Goal: Task Accomplishment & Management: Manage account settings

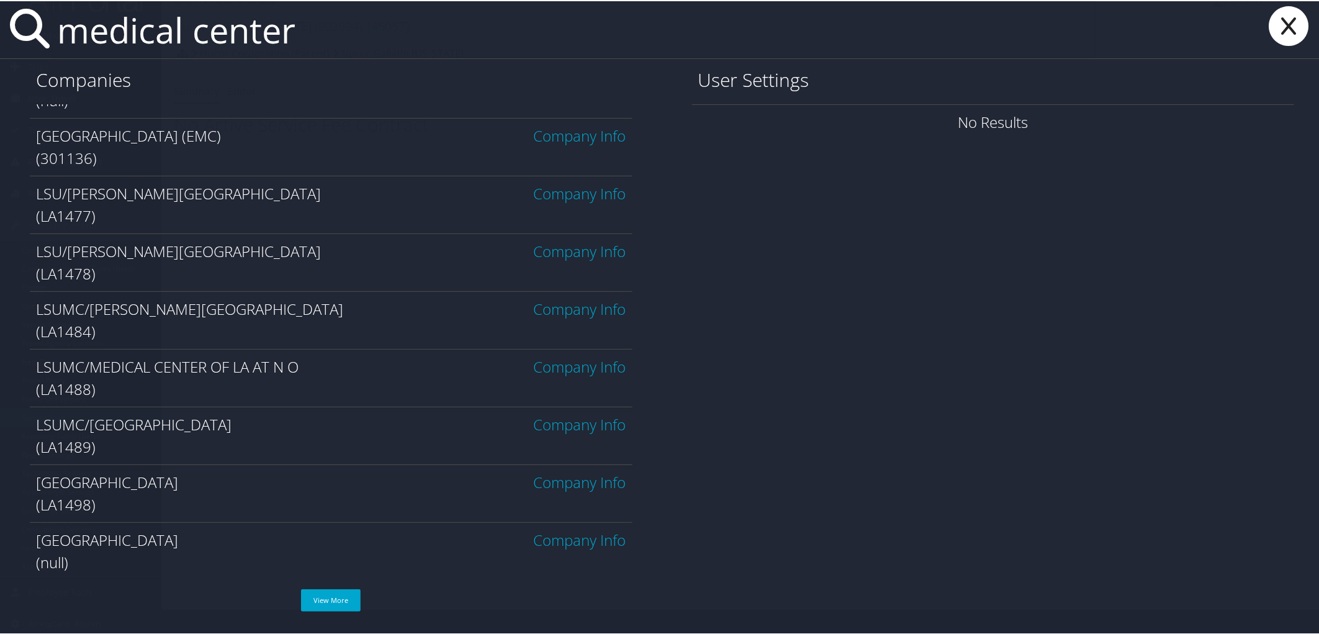
scroll to position [31, 0]
type input "medical center"
click at [197, 428] on span "LSUMC/[GEOGRAPHIC_DATA]" at bounding box center [134, 423] width 196 height 20
drag, startPoint x: 35, startPoint y: 424, endPoint x: 294, endPoint y: 425, distance: 258.8
click at [294, 425] on div "LSUMC/UNIVERSITY MEDICAL CENTER Company Info (LA1489)" at bounding box center [331, 434] width 603 height 58
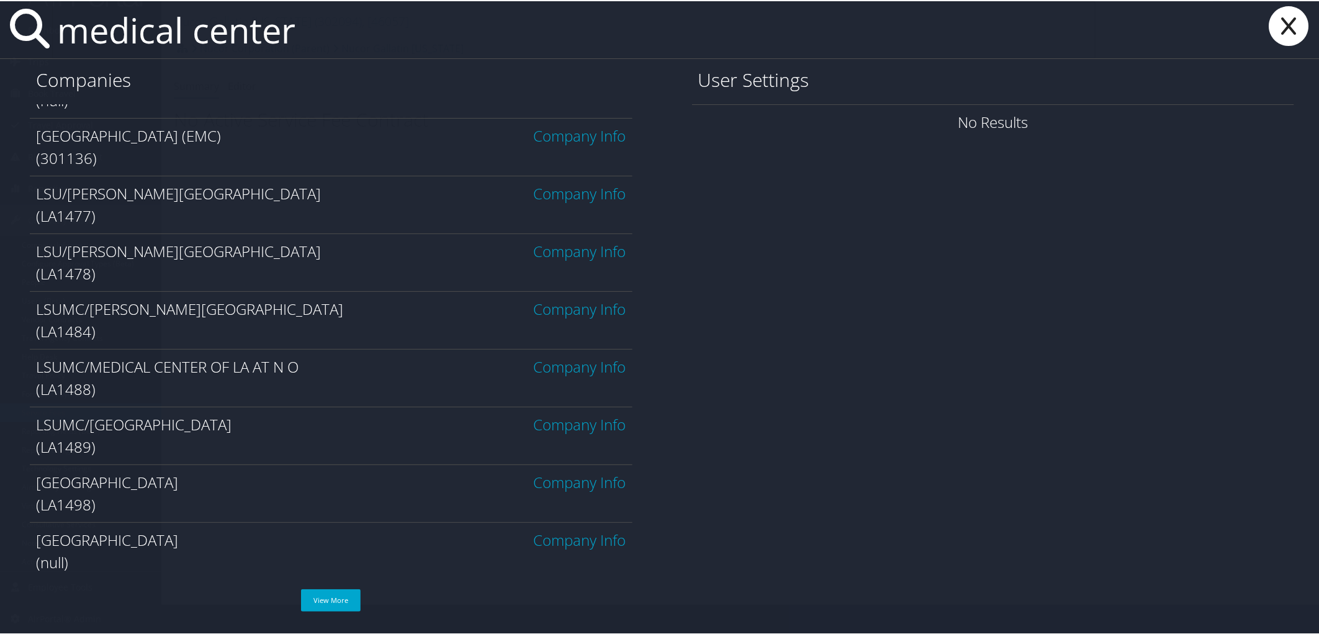
click at [560, 421] on link "Company Info" at bounding box center [580, 423] width 92 height 20
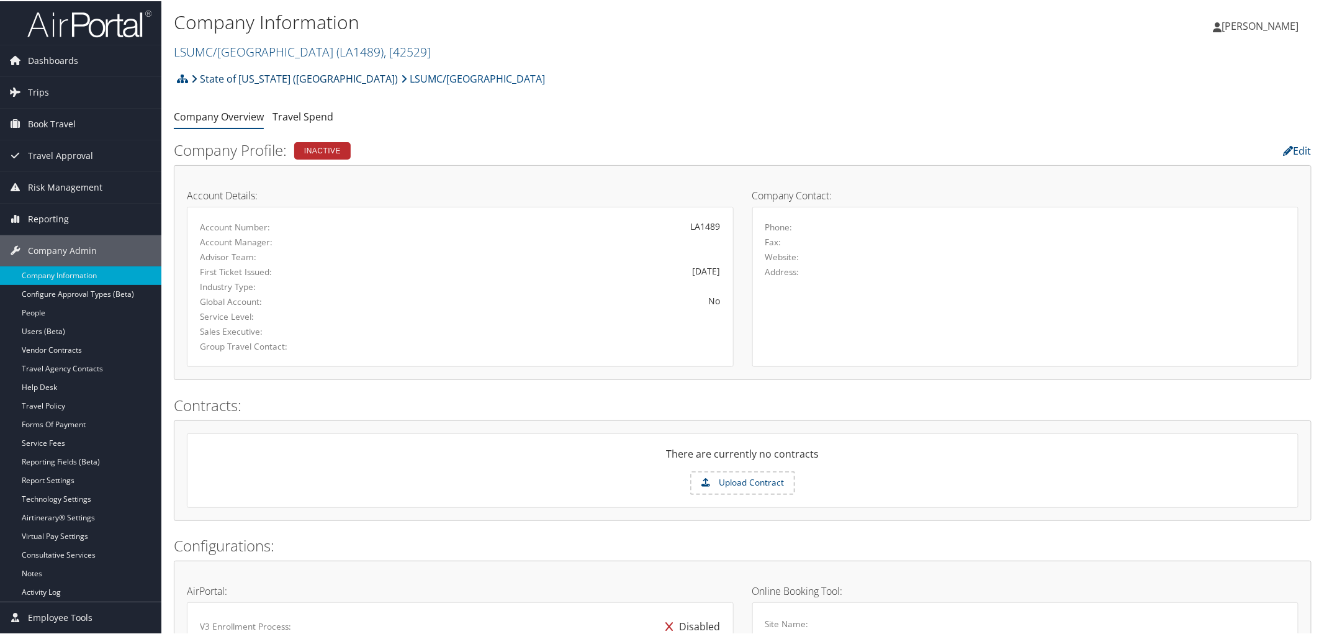
click at [236, 73] on link "State of [US_STATE] ([GEOGRAPHIC_DATA])" at bounding box center [294, 77] width 207 height 25
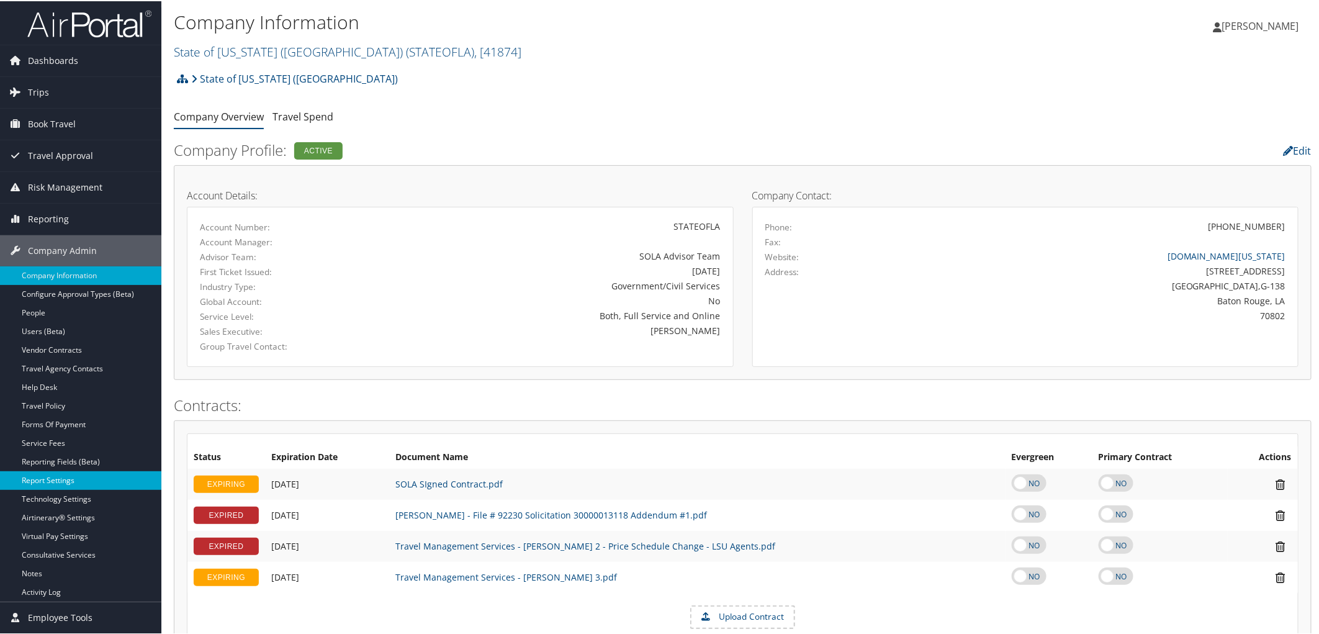
click at [65, 485] on link "Report Settings" at bounding box center [80, 479] width 161 height 19
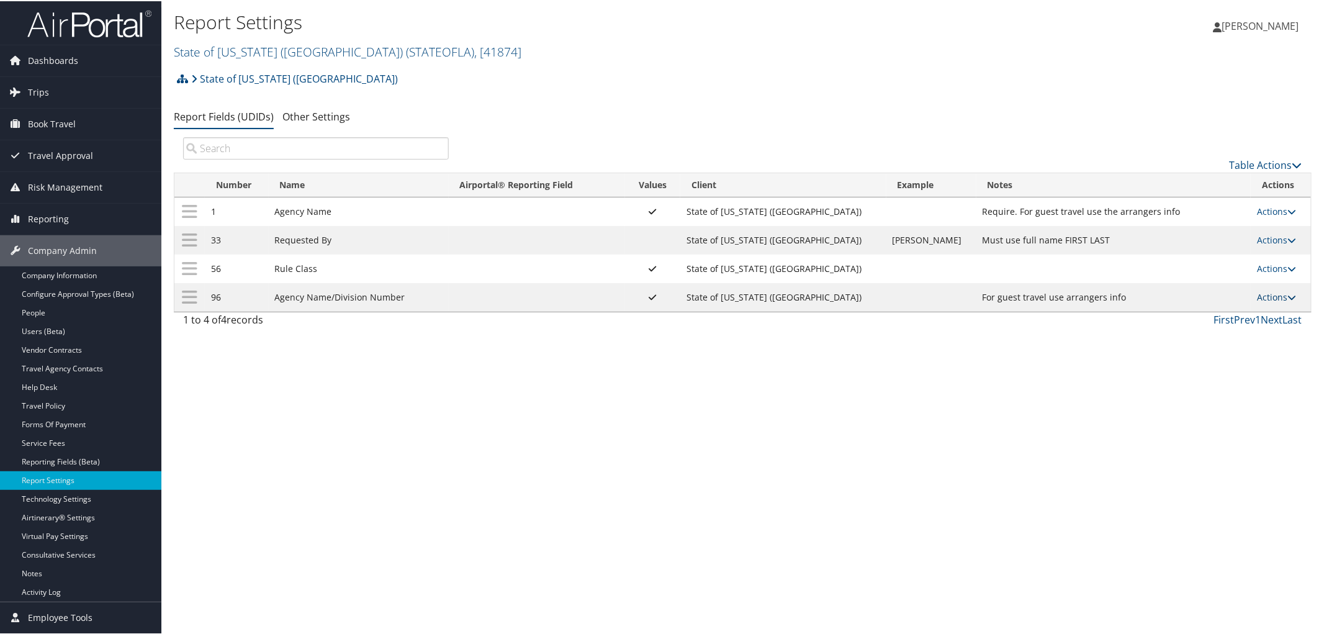
click at [1262, 298] on link "Actions" at bounding box center [1276, 296] width 39 height 12
click at [1223, 313] on link "Update Report Field Values" at bounding box center [1220, 317] width 134 height 21
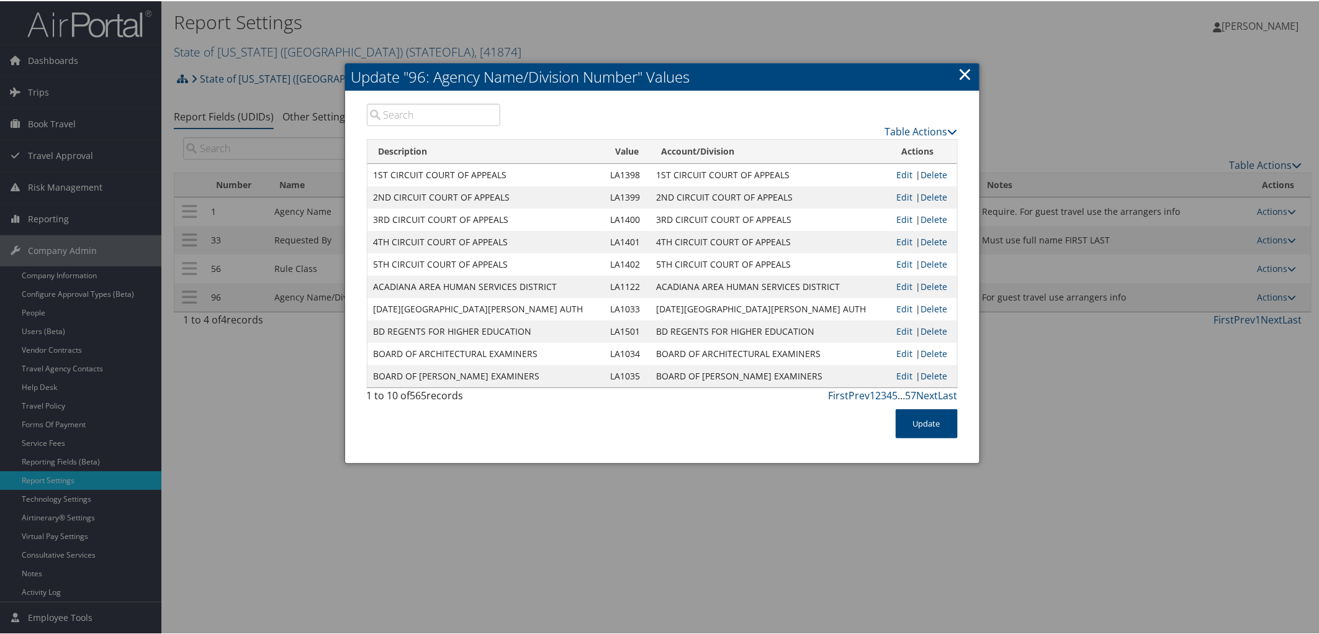
click at [423, 118] on input "search" at bounding box center [434, 113] width 134 height 22
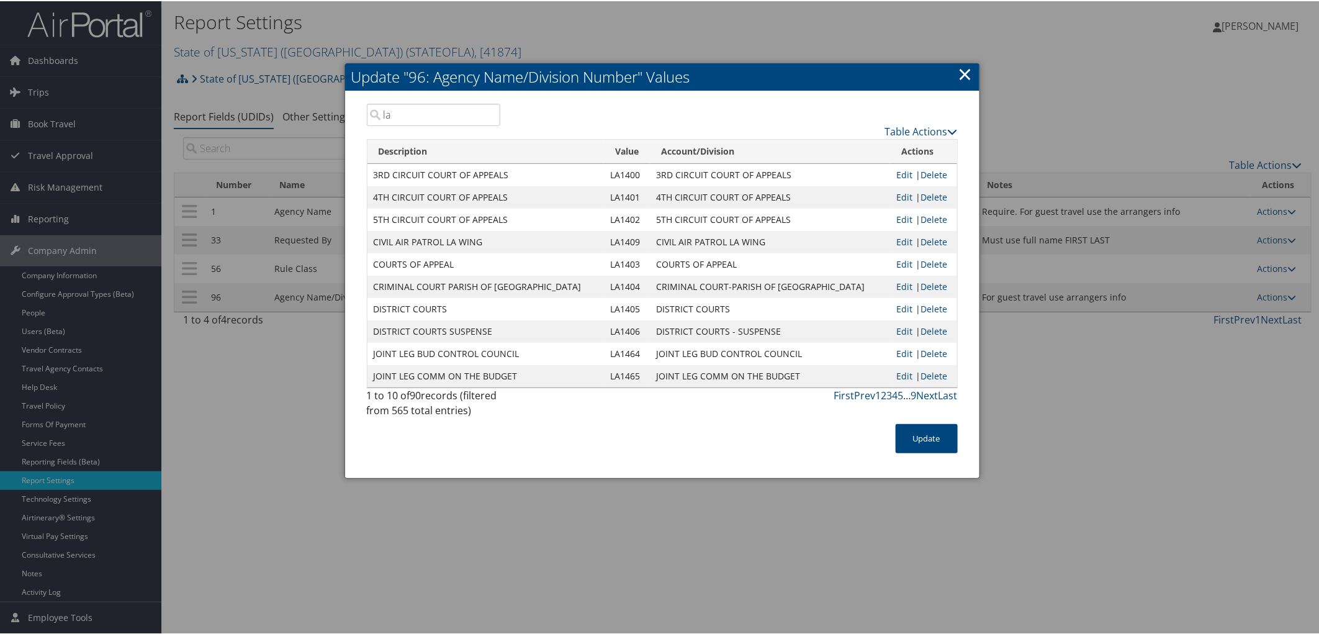
type input "l"
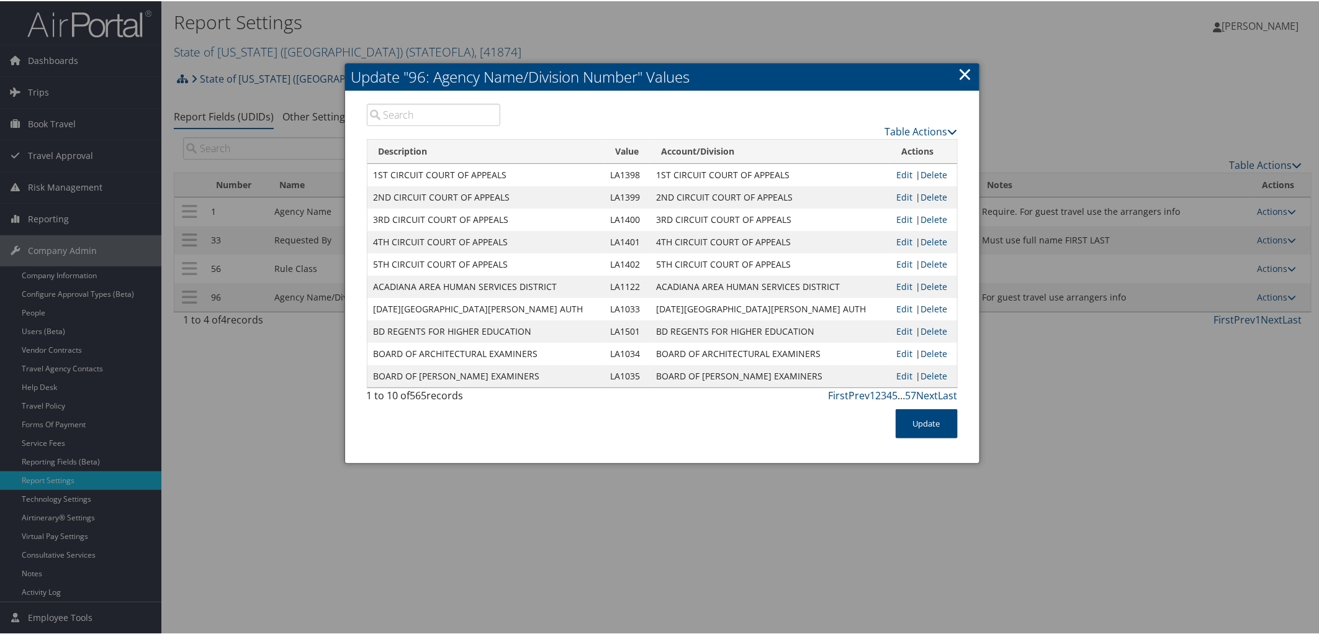
click at [966, 72] on link "×" at bounding box center [965, 72] width 14 height 25
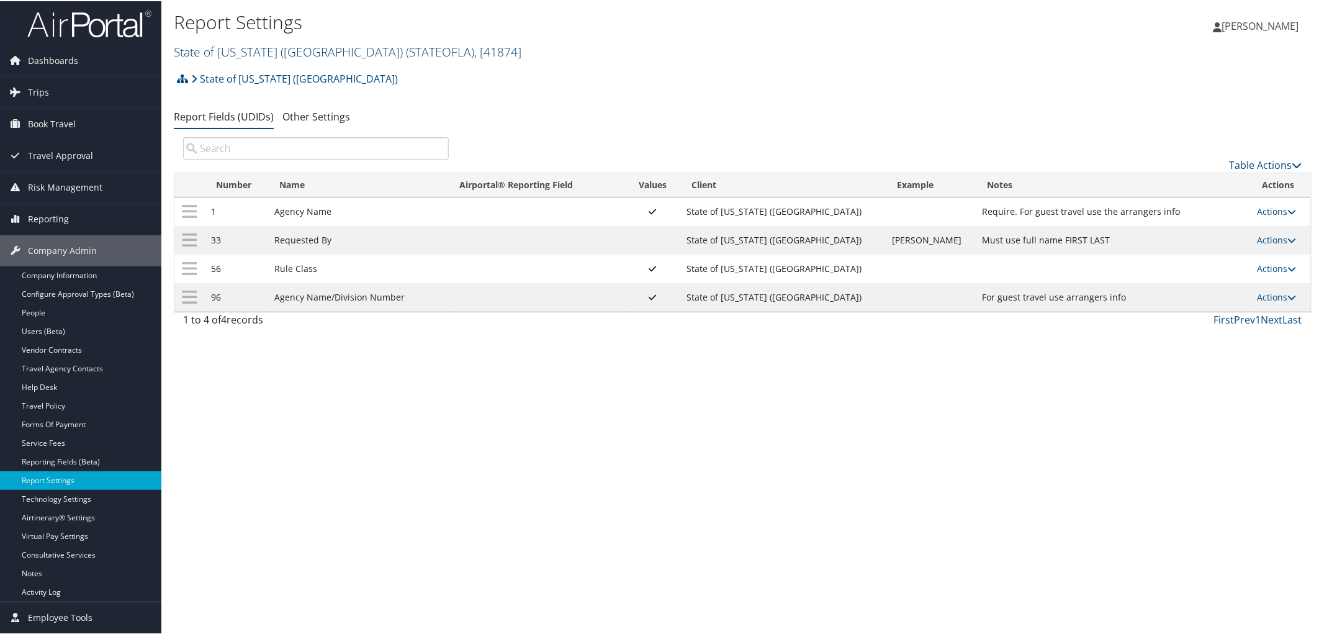
click at [200, 52] on link "State of Louisiana (SOLA) ( STATEOFLA ) , [ 41874 ]" at bounding box center [348, 50] width 348 height 17
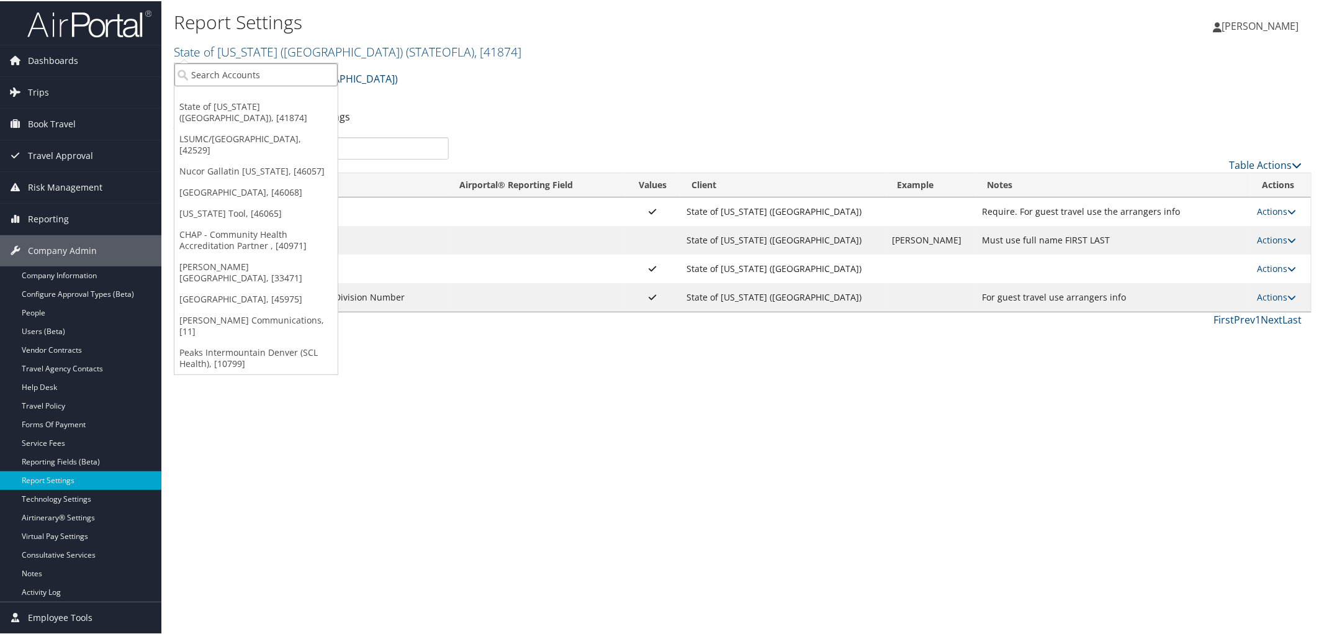
click at [199, 78] on input "search" at bounding box center [255, 73] width 163 height 23
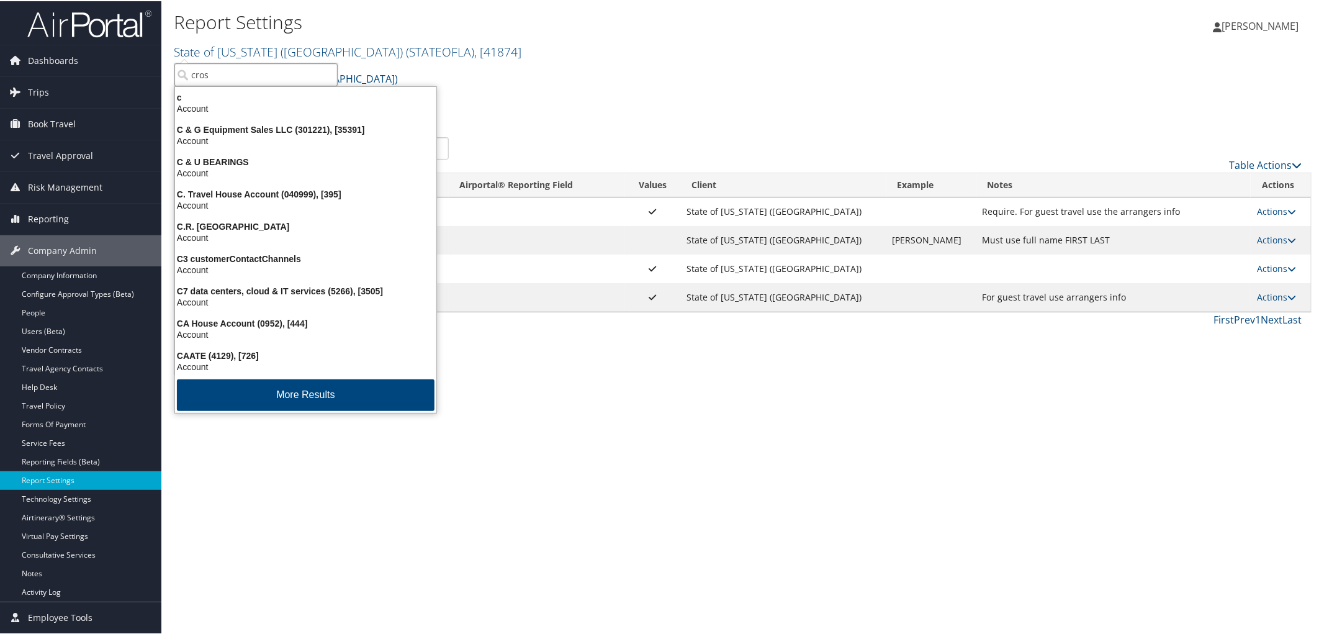
type input "cross"
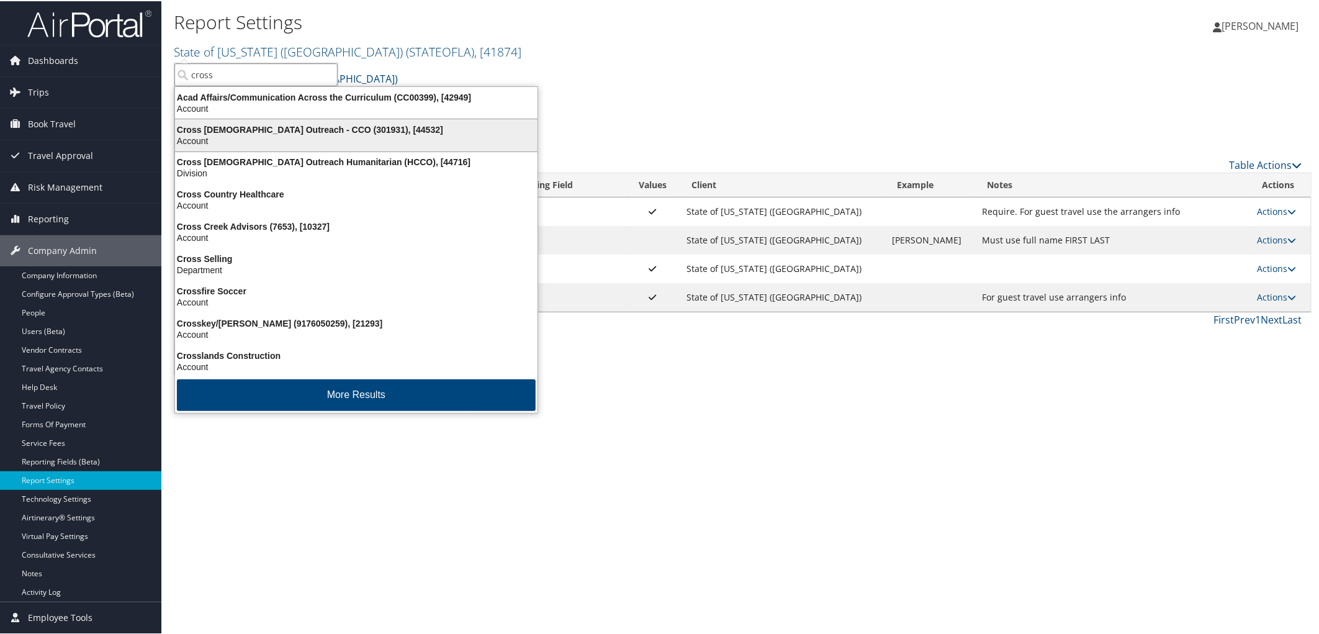
click at [242, 138] on div "Account" at bounding box center [356, 139] width 377 height 11
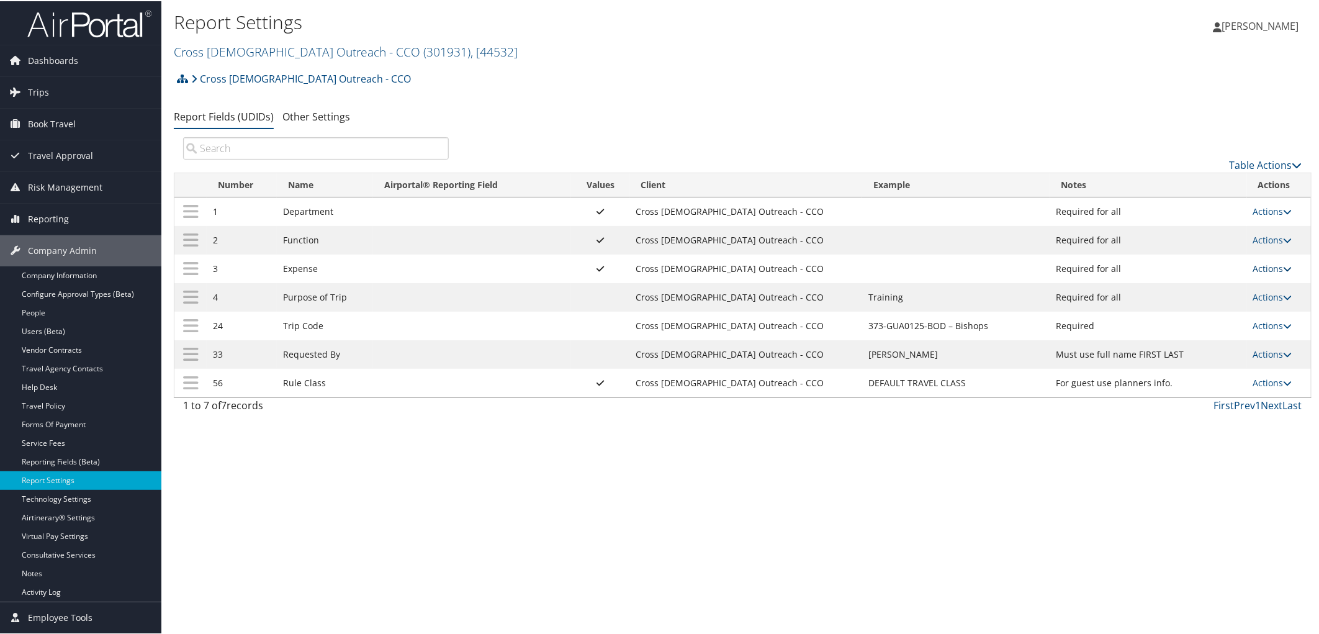
click at [1264, 272] on link "Actions" at bounding box center [1272, 267] width 39 height 12
click at [1233, 287] on link "Update Report Field Values" at bounding box center [1218, 287] width 134 height 21
